Goal: Check status: Check status

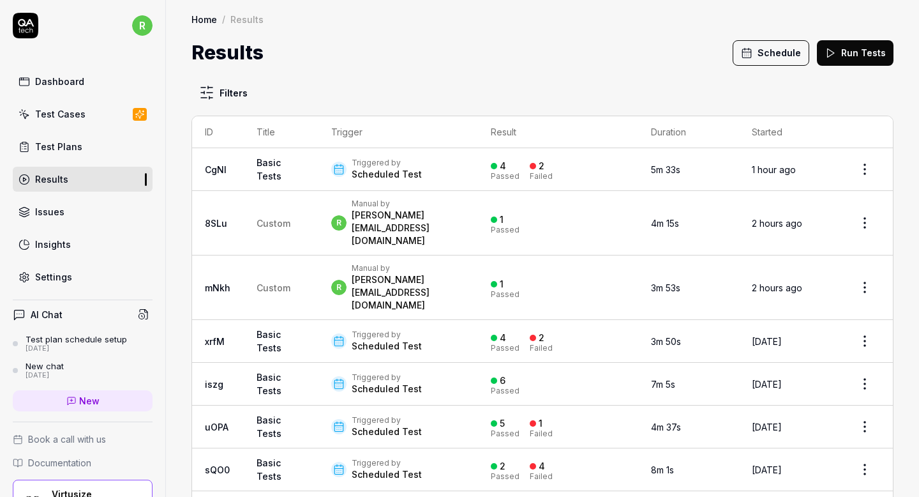
scroll to position [84, 0]
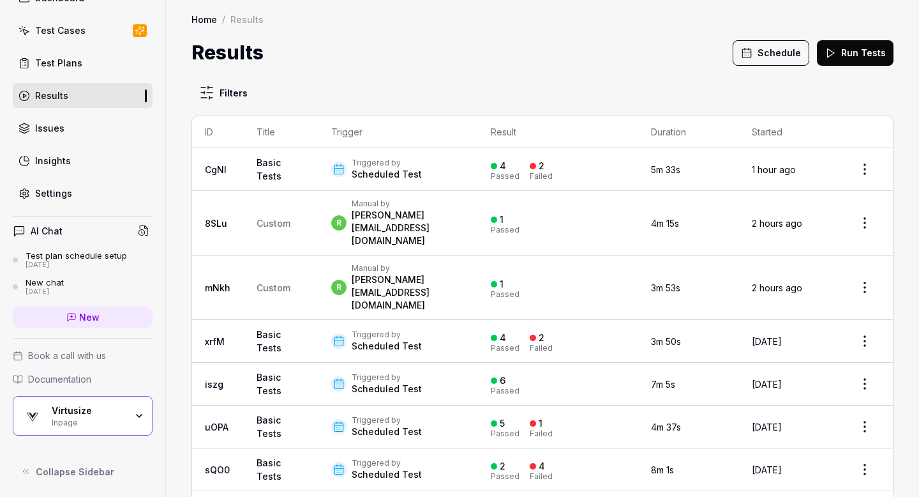
click at [411, 167] on div "Triggered by" at bounding box center [387, 163] width 70 height 10
click at [295, 164] on td "Basic Tests" at bounding box center [281, 169] width 75 height 43
click at [112, 64] on link "Test Plans" at bounding box center [83, 62] width 140 height 25
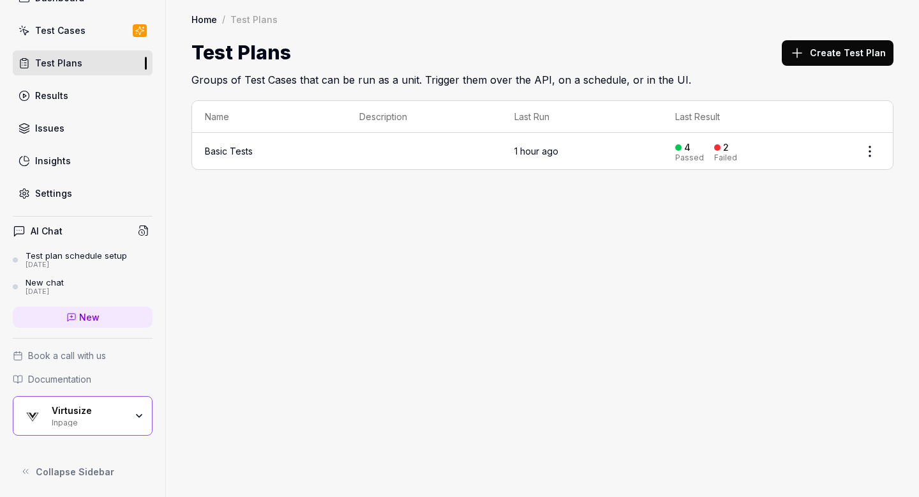
click at [484, 148] on td at bounding box center [424, 151] width 154 height 36
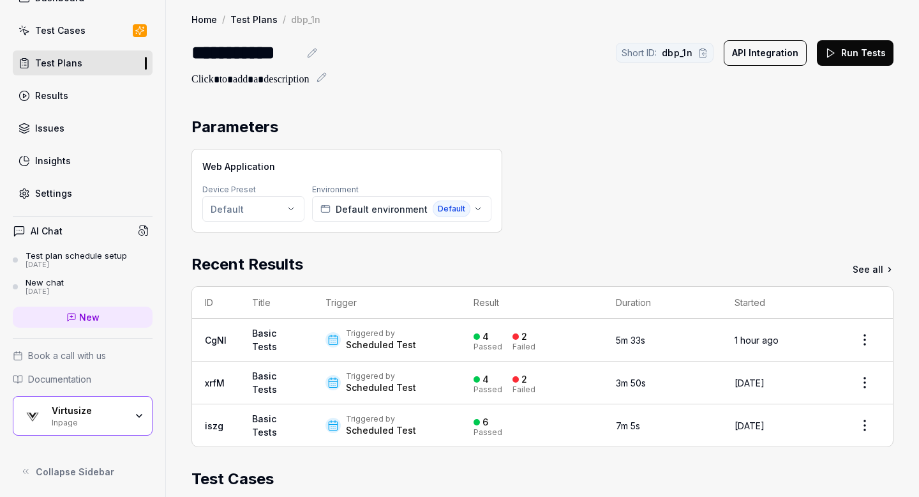
click at [583, 178] on div "Web Application Device Preset Default Environment Default environment Default" at bounding box center [542, 191] width 702 height 84
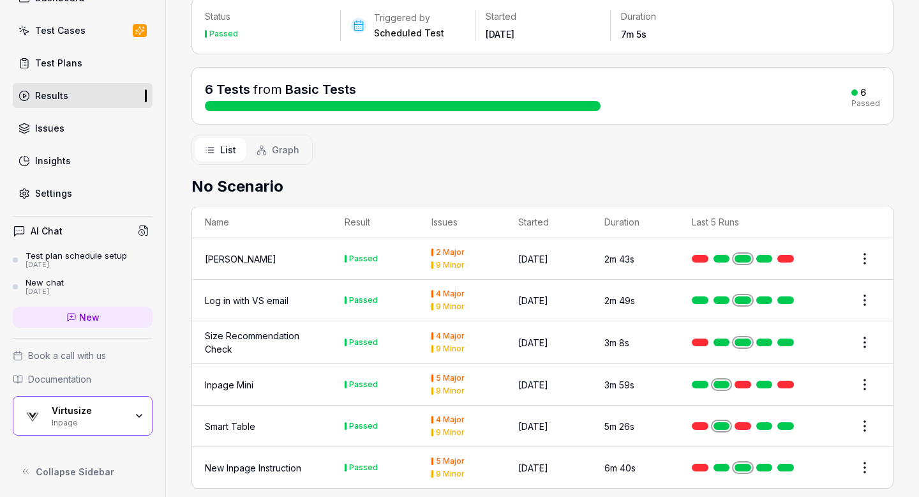
scroll to position [96, 0]
